Goal: Communication & Community: Answer question/provide support

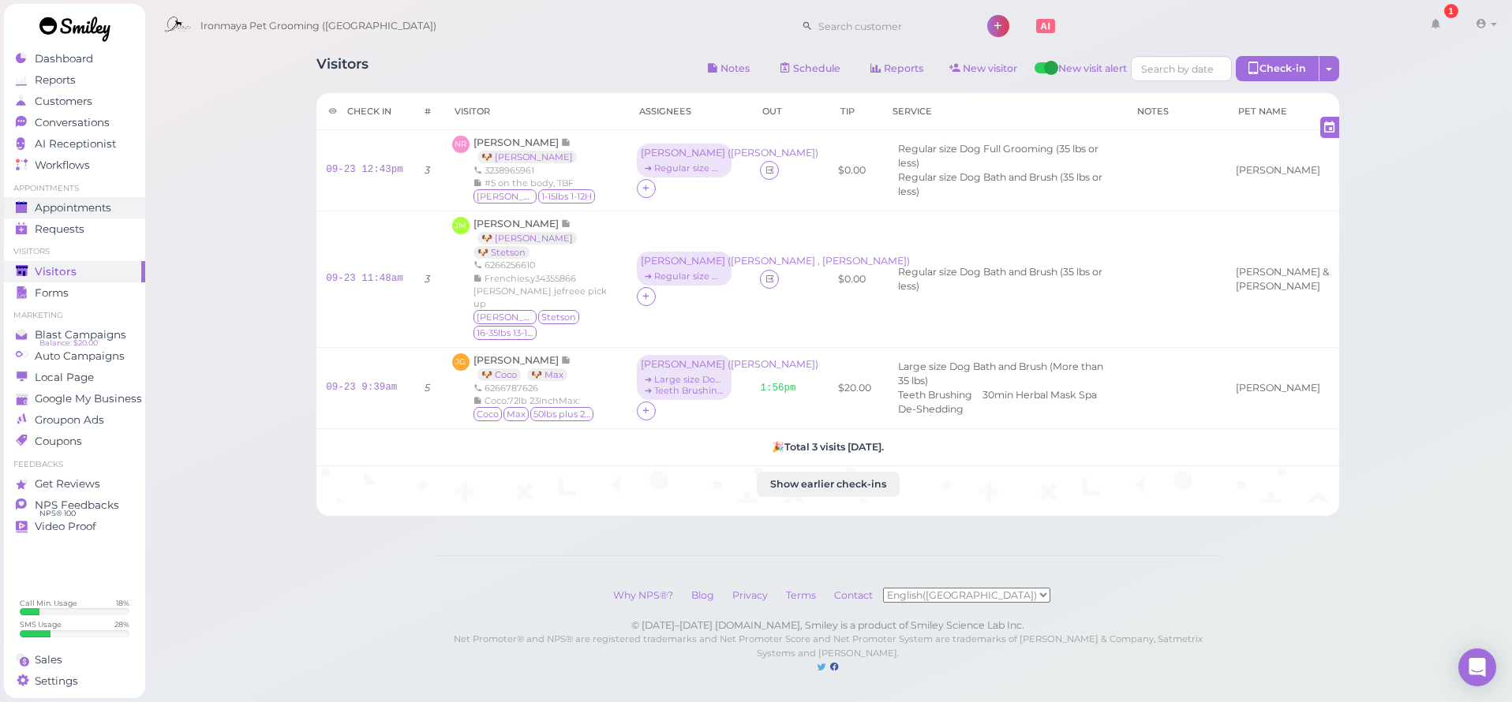
click at [92, 204] on span "Appointments" at bounding box center [73, 207] width 77 height 13
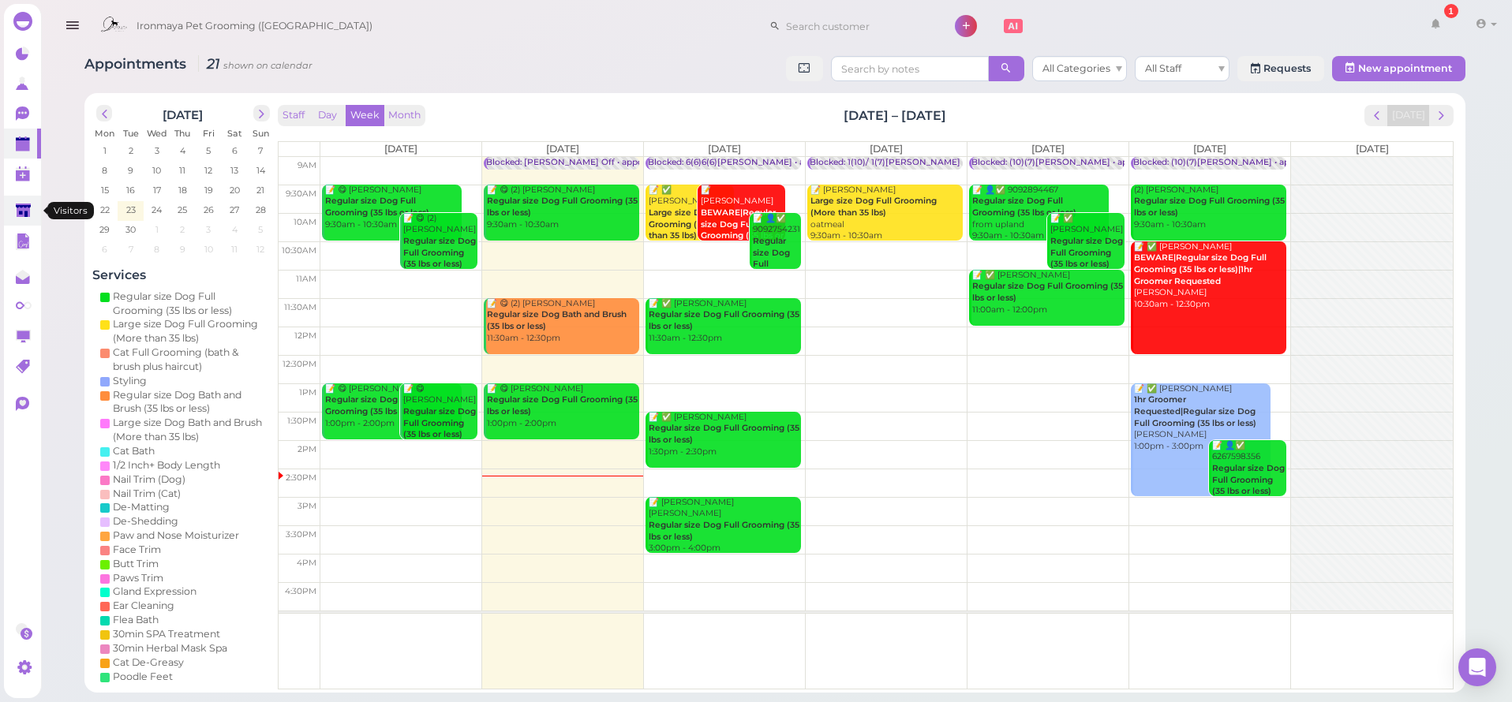
click at [18, 211] on polygon at bounding box center [23, 210] width 15 height 13
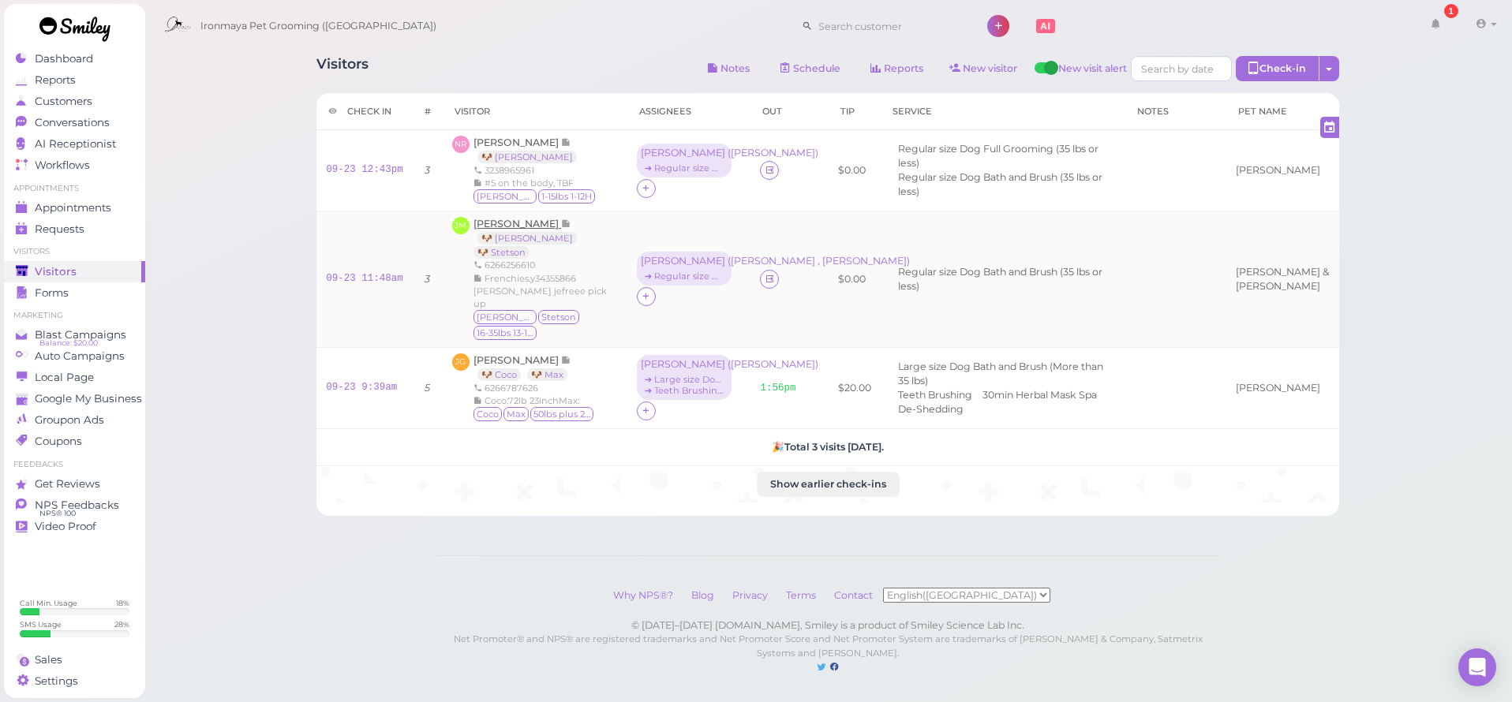
click at [521, 223] on span "[PERSON_NAME]" at bounding box center [518, 224] width 88 height 12
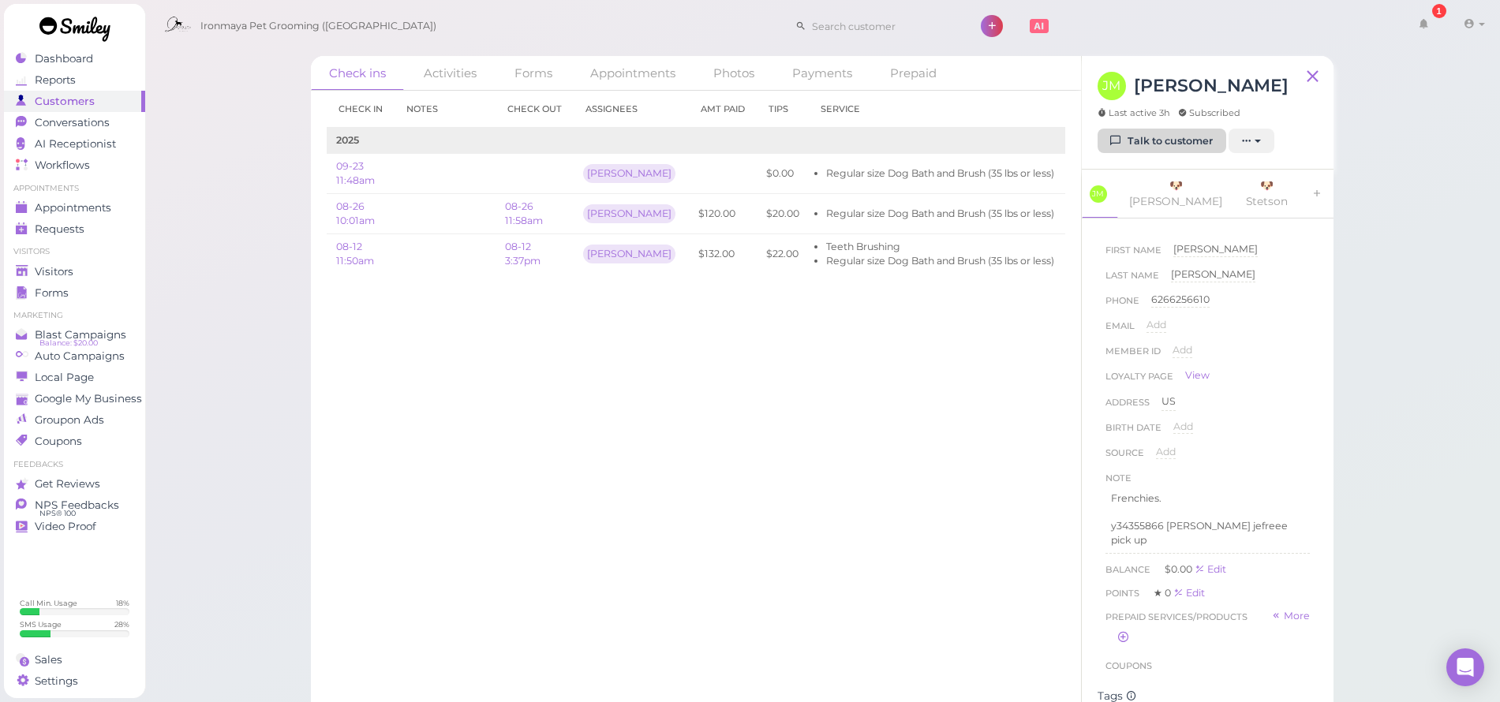
click at [1165, 137] on link "Talk to customer" at bounding box center [1162, 141] width 129 height 25
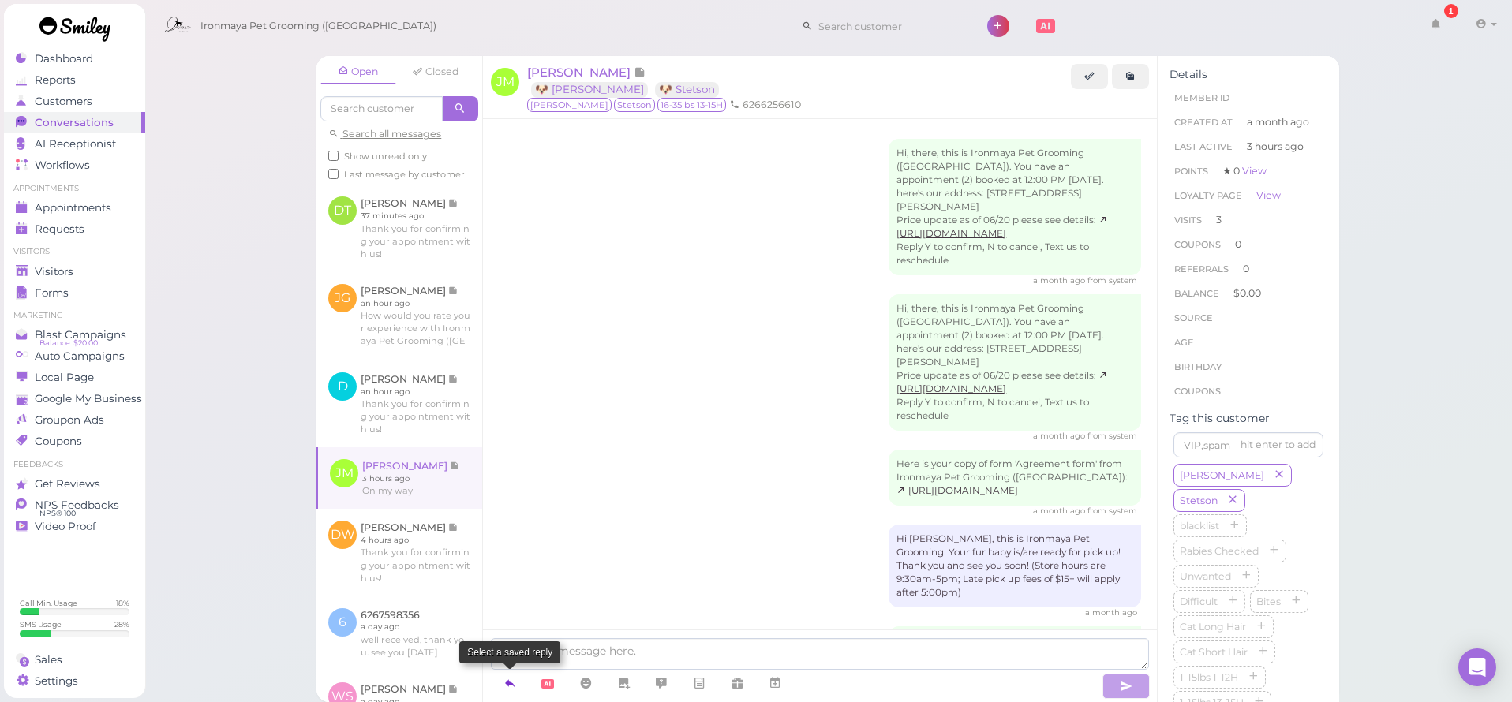
scroll to position [1214, 0]
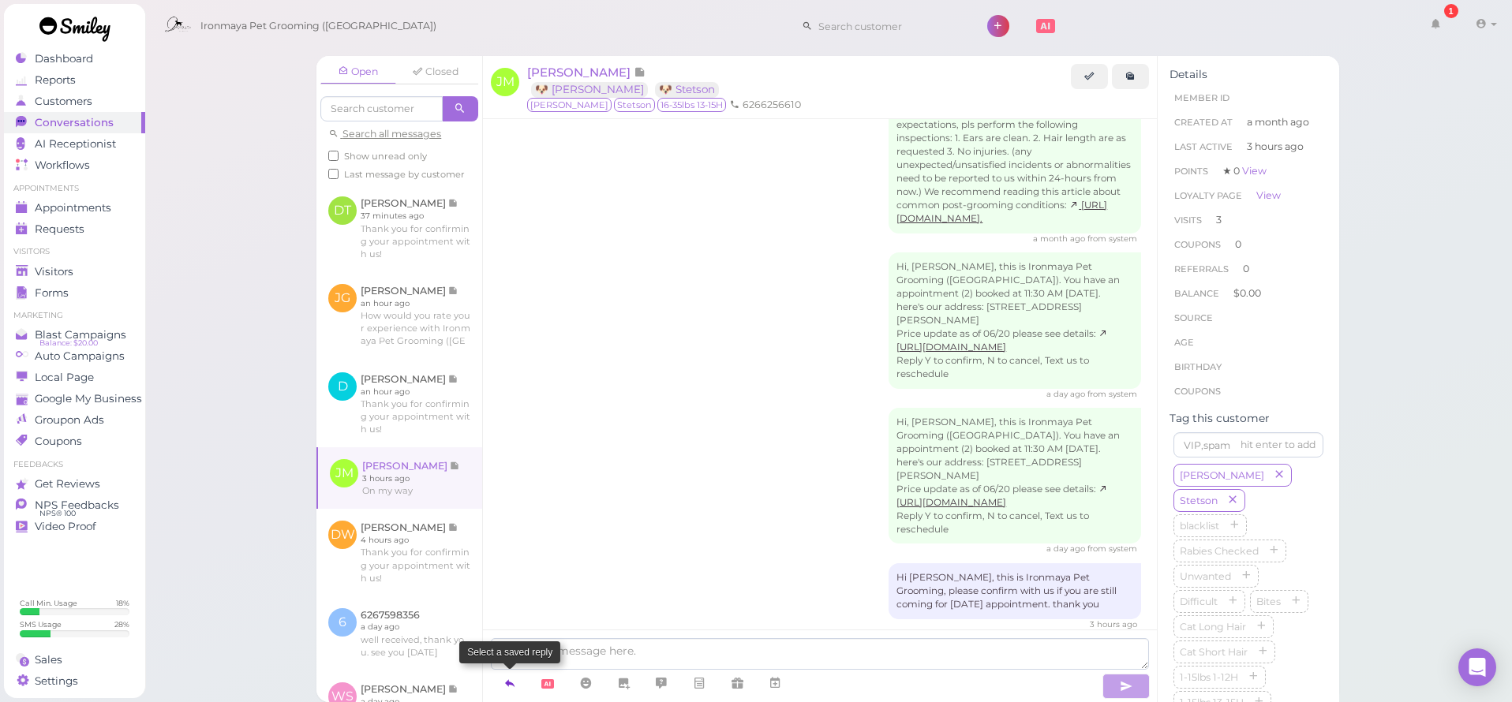
click at [508, 683] on icon at bounding box center [510, 684] width 13 height 16
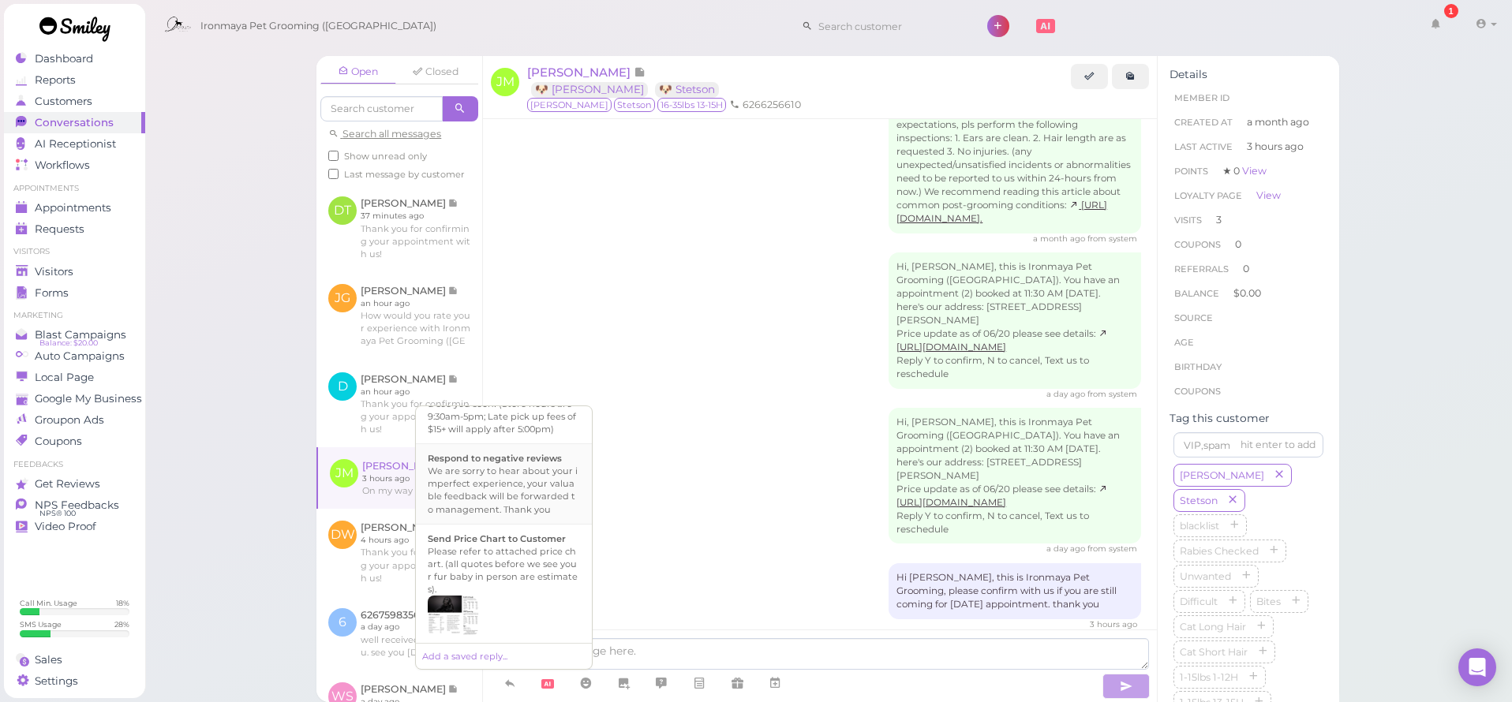
scroll to position [574, 0]
click at [504, 436] on div "Hi {{first_name}}, this is Ironmaya Pet Grooming. Your fur baby is/are ready fo…" at bounding box center [504, 398] width 152 height 76
type textarea "Hi {{first_name}}, this is Ironmaya Pet Grooming. Your fur baby is/are ready fo…"
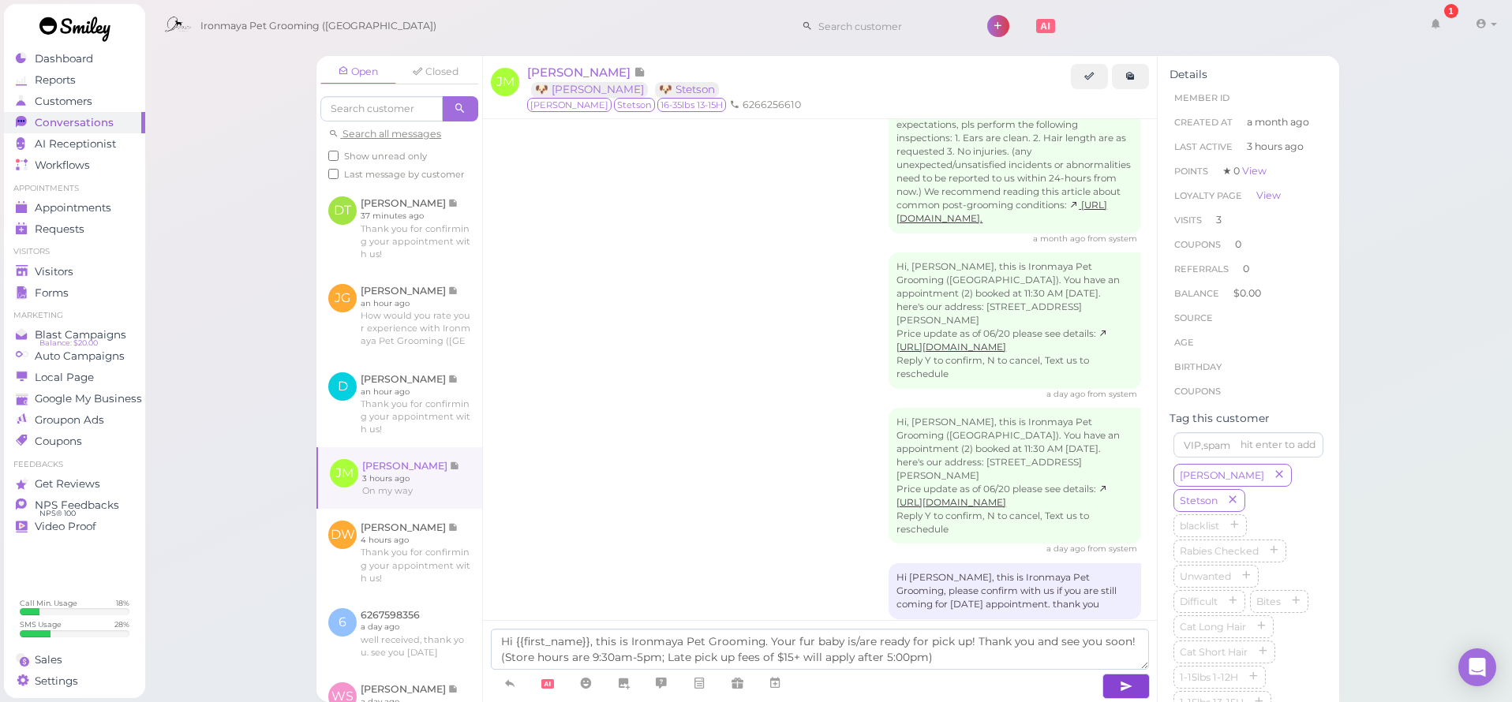
click at [1129, 680] on icon "button" at bounding box center [1126, 687] width 13 height 16
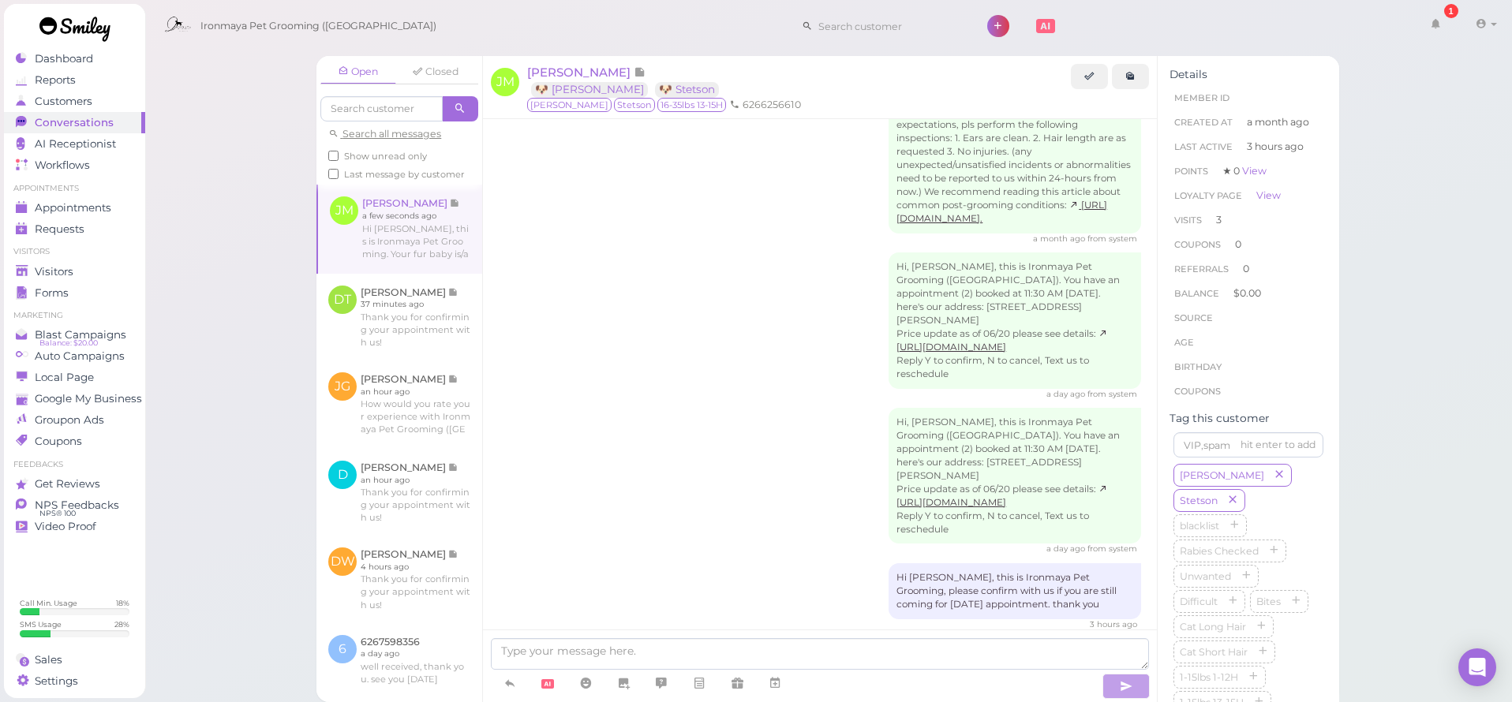
scroll to position [1288, 0]
